Goal: Navigation & Orientation: Find specific page/section

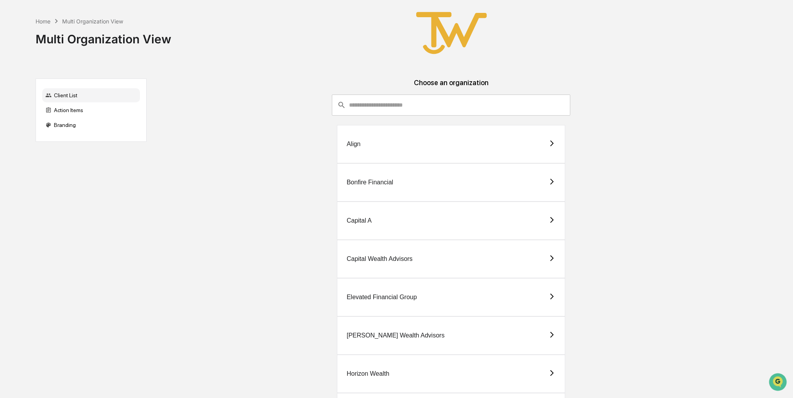
click at [409, 232] on div "Capital A" at bounding box center [451, 221] width 228 height 38
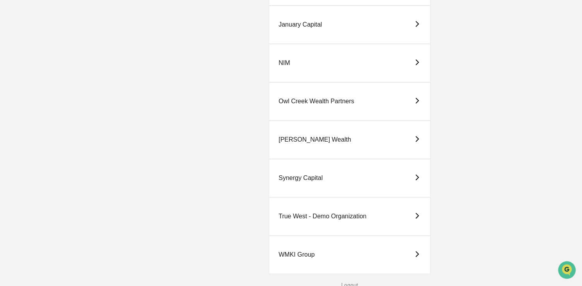
click at [345, 215] on div "True West - Demo Organization" at bounding box center [323, 215] width 88 height 7
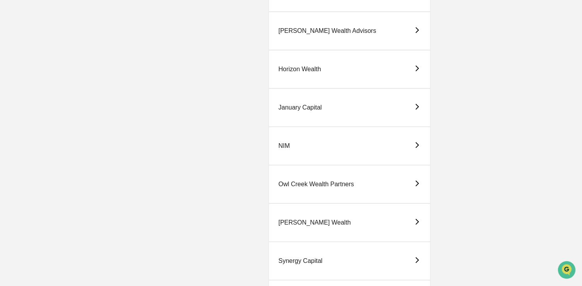
scroll to position [387, 0]
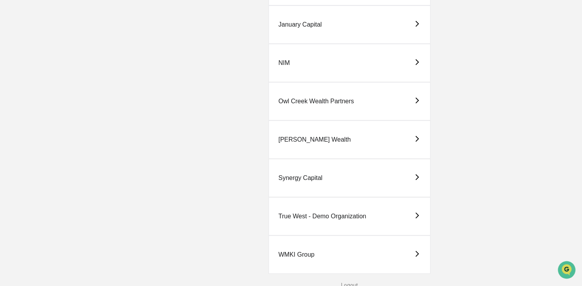
click at [336, 222] on div "True West - Demo Organization" at bounding box center [350, 216] width 162 height 38
